Goal: Information Seeking & Learning: Understand process/instructions

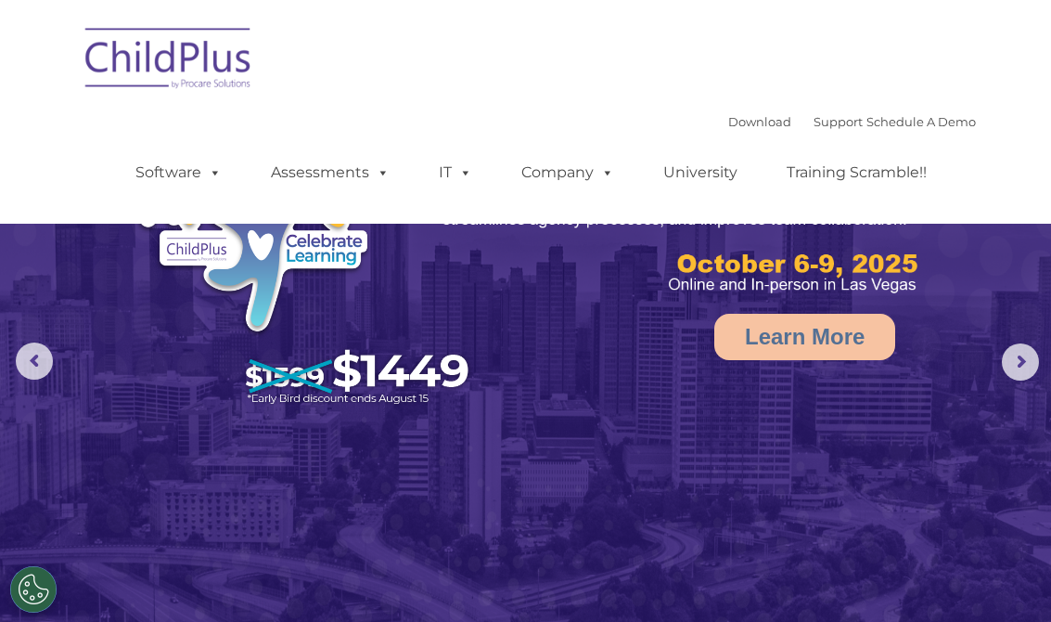
select select "MEDIUM"
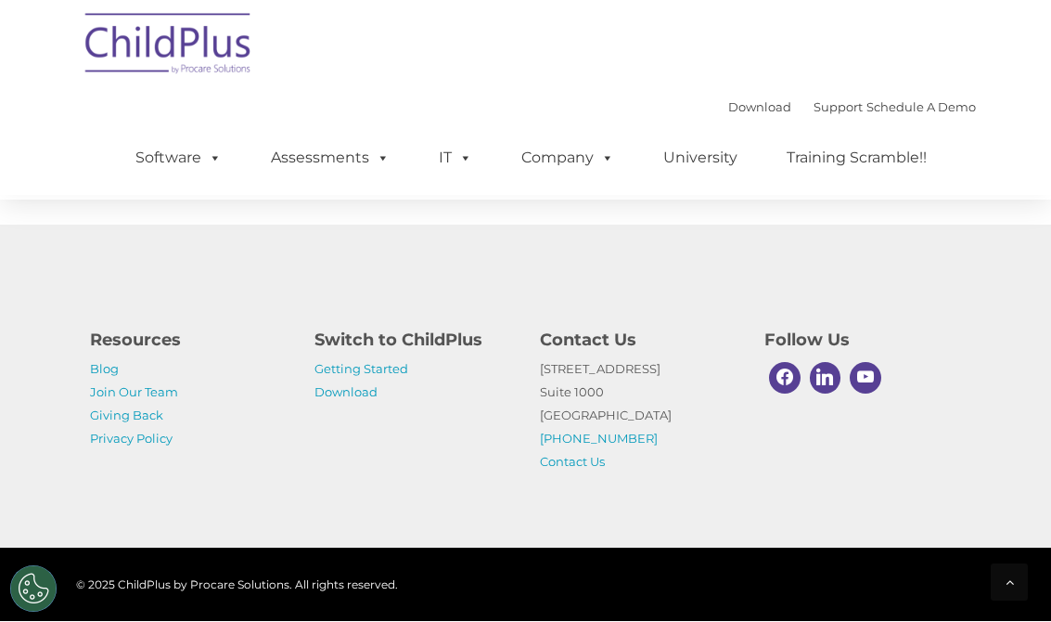
scroll to position [2309, 0]
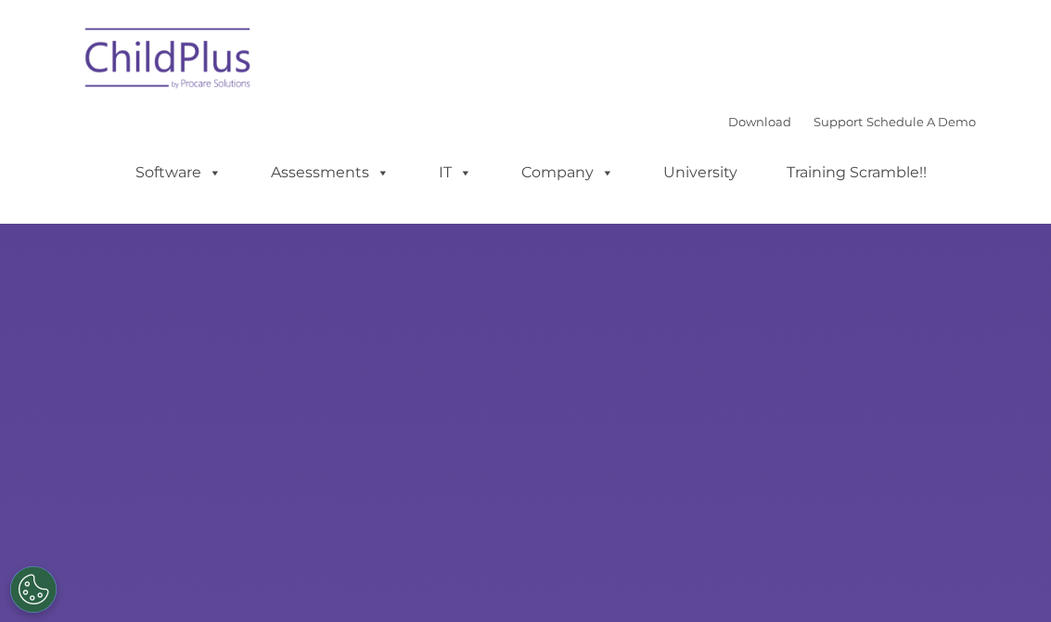
scroll to position [69, 0]
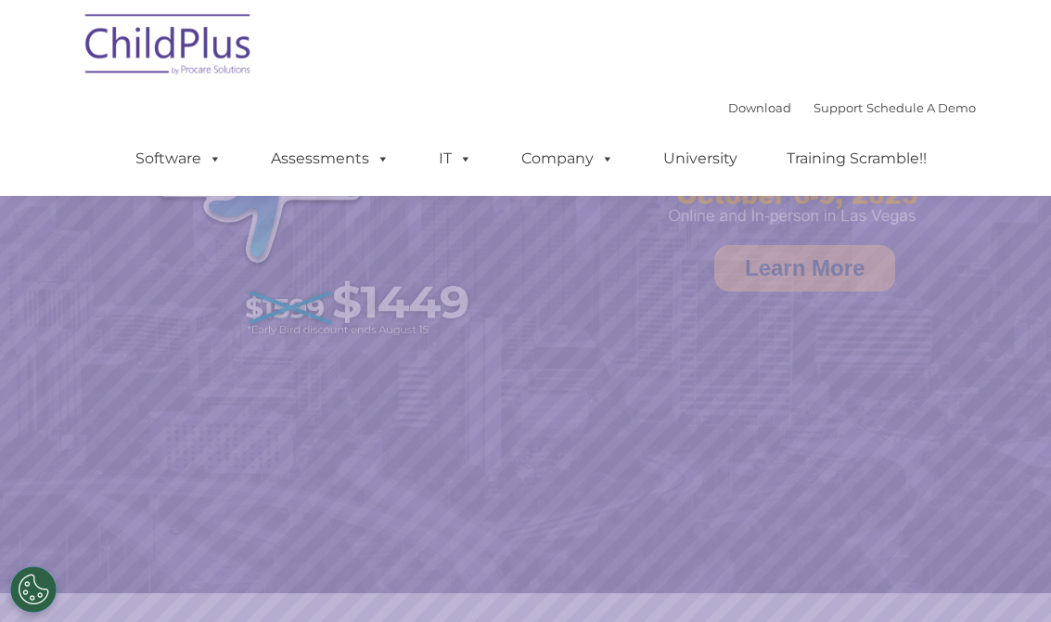
select select "MEDIUM"
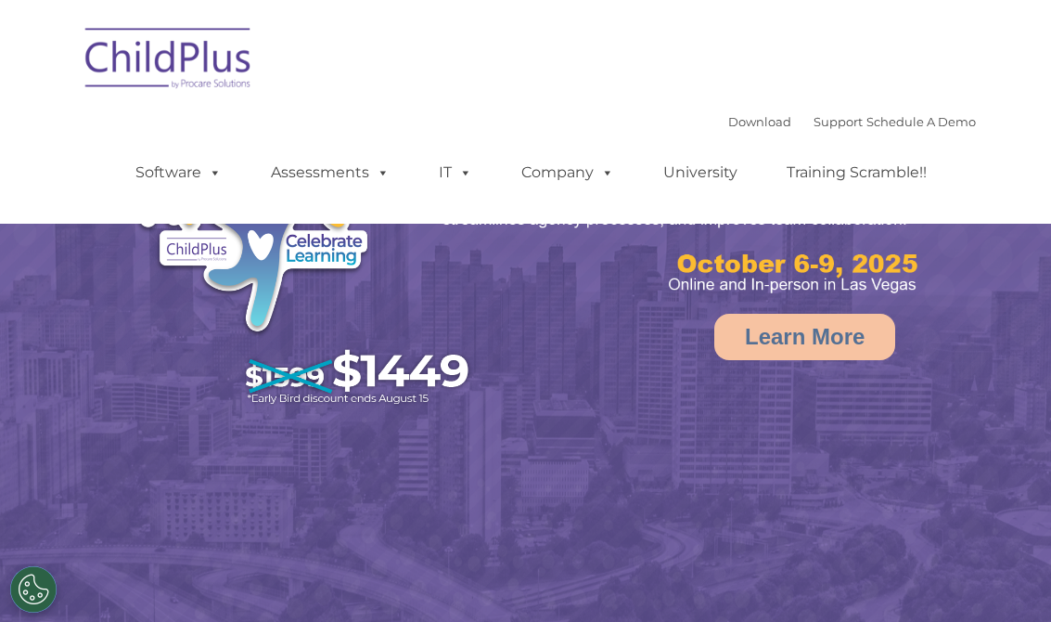
select select "MEDIUM"
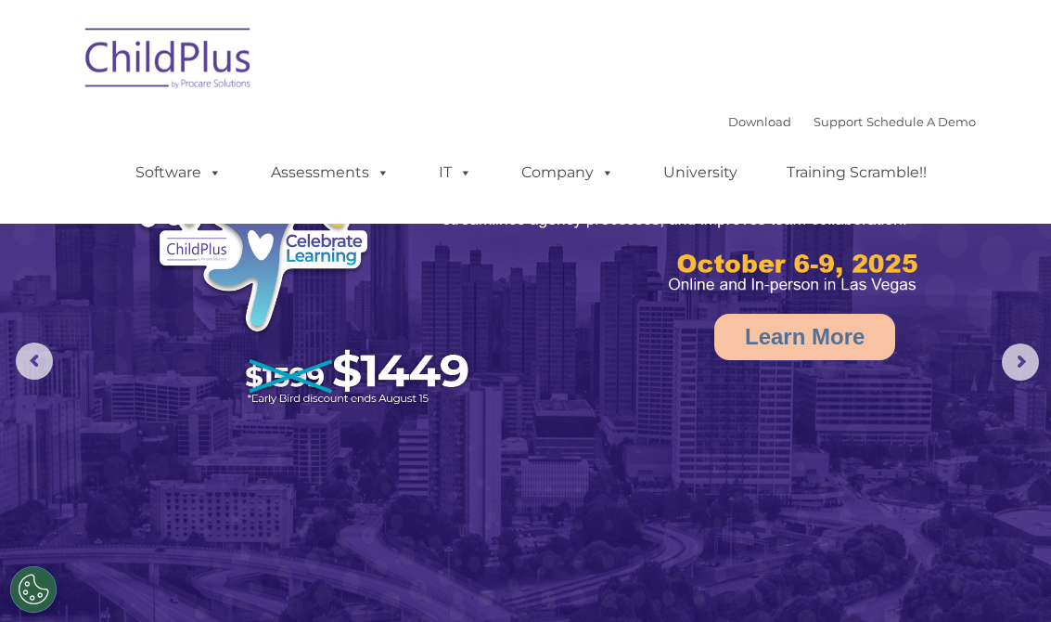
click at [223, 63] on img at bounding box center [169, 61] width 186 height 93
click at [212, 85] on img at bounding box center [169, 61] width 186 height 93
click at [212, 95] on img at bounding box center [169, 61] width 186 height 93
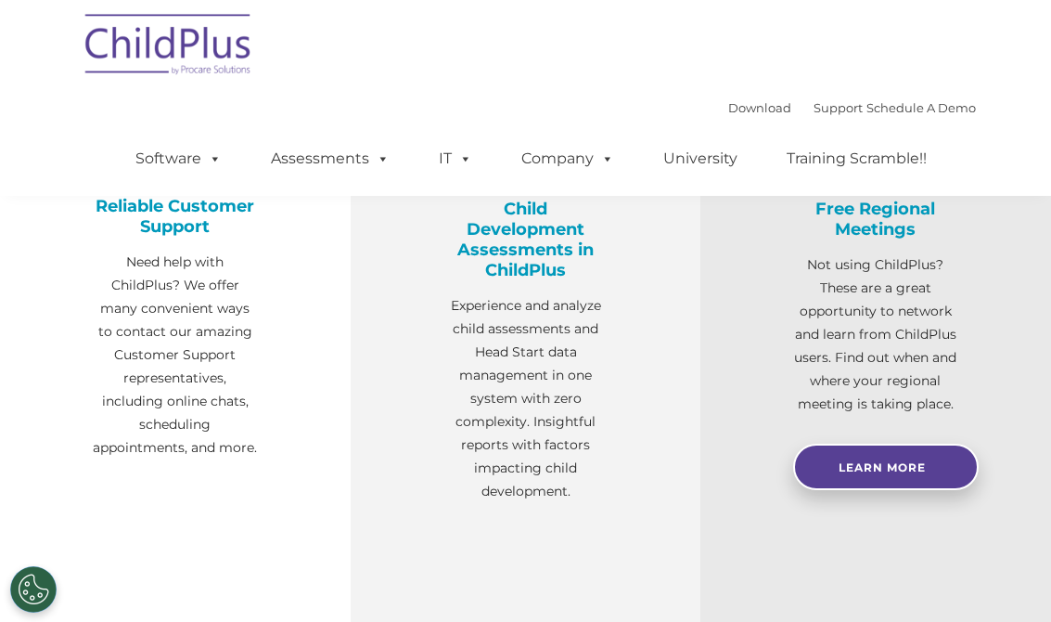
select select "MEDIUM"
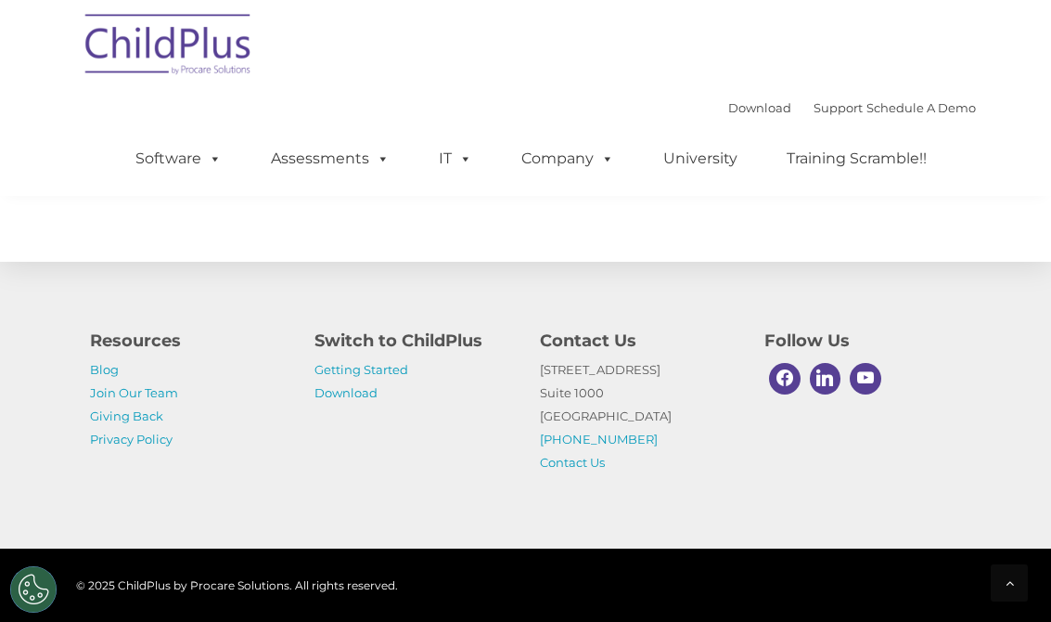
scroll to position [2280, 0]
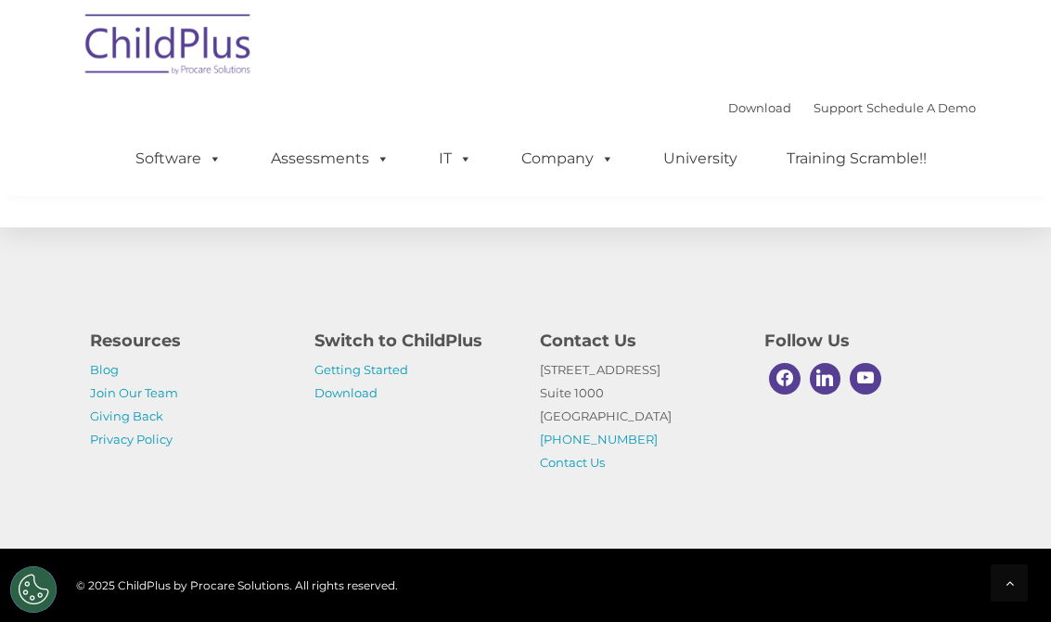
click at [402, 377] on link "Getting Started" at bounding box center [361, 369] width 94 height 15
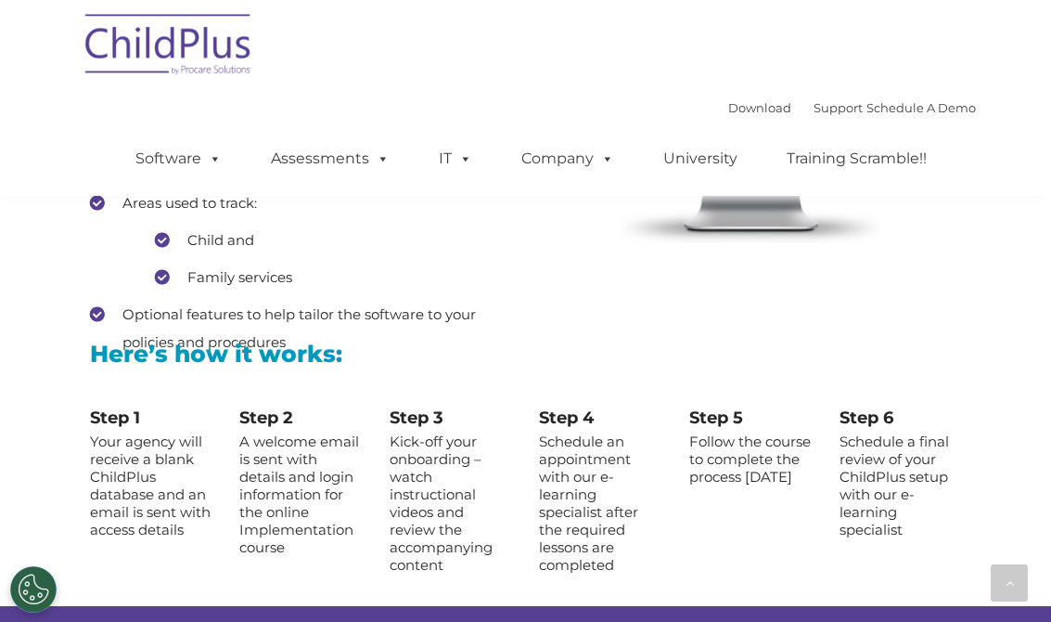
scroll to position [2106, 0]
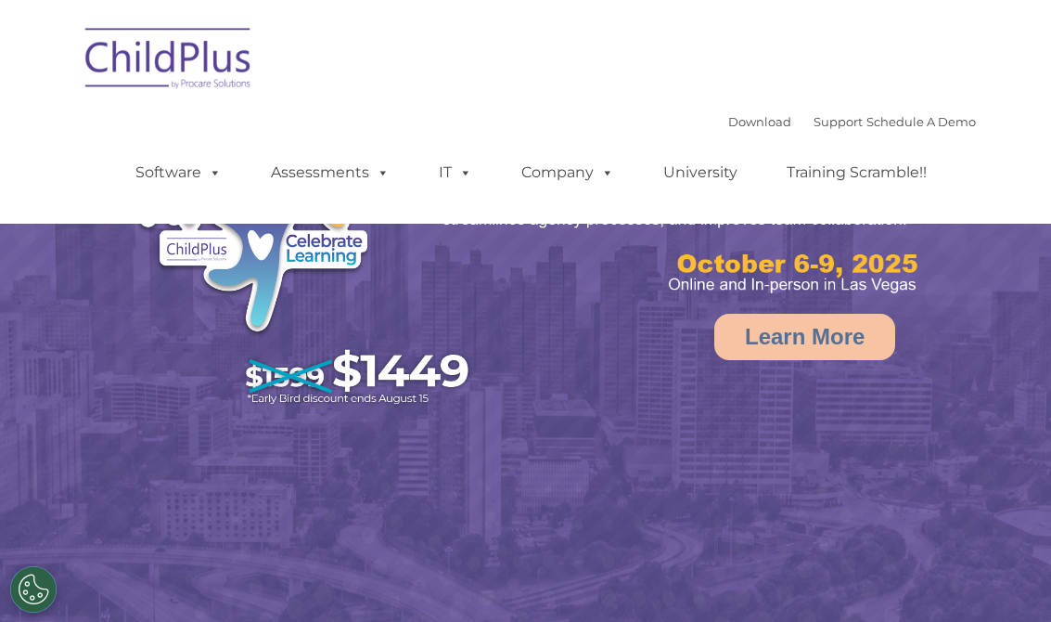
select select "MEDIUM"
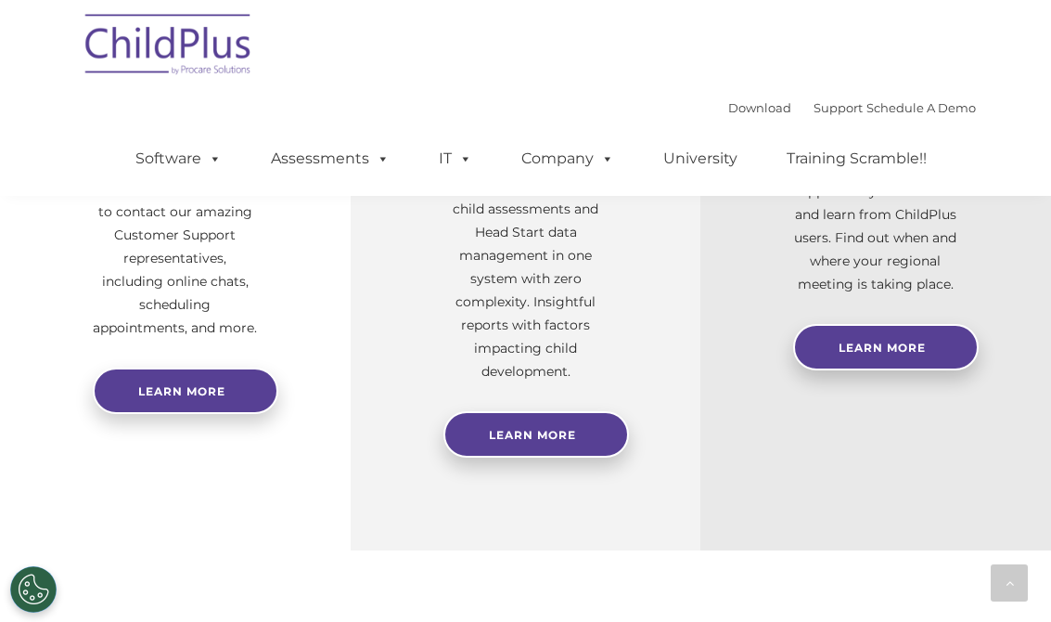
scroll to position [806, 0]
